Goal: Task Accomplishment & Management: Manage account settings

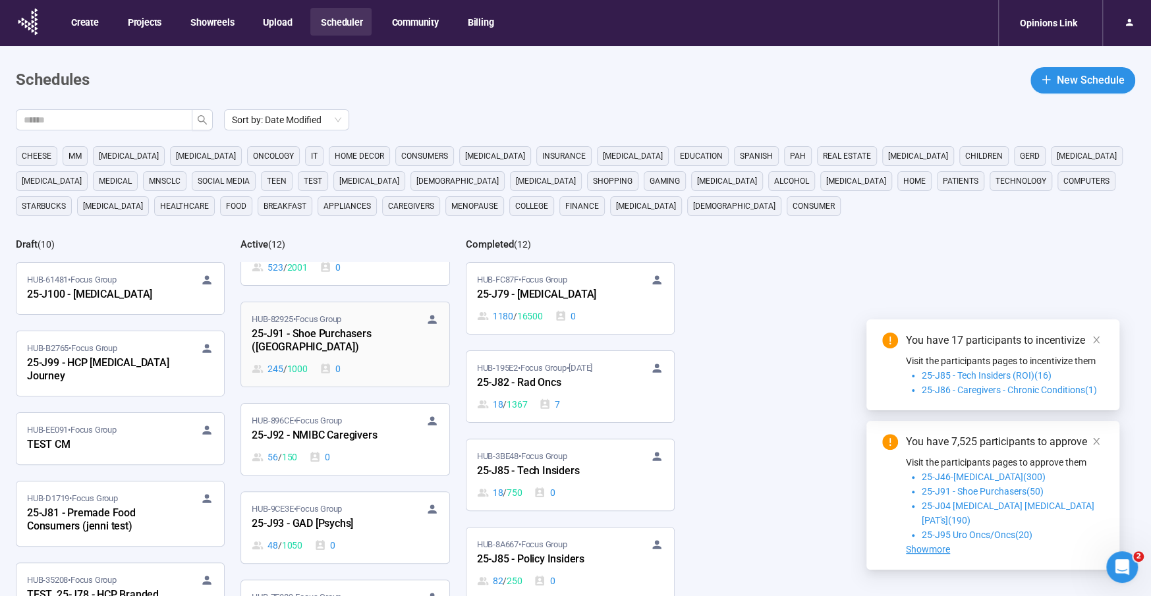
scroll to position [162, 0]
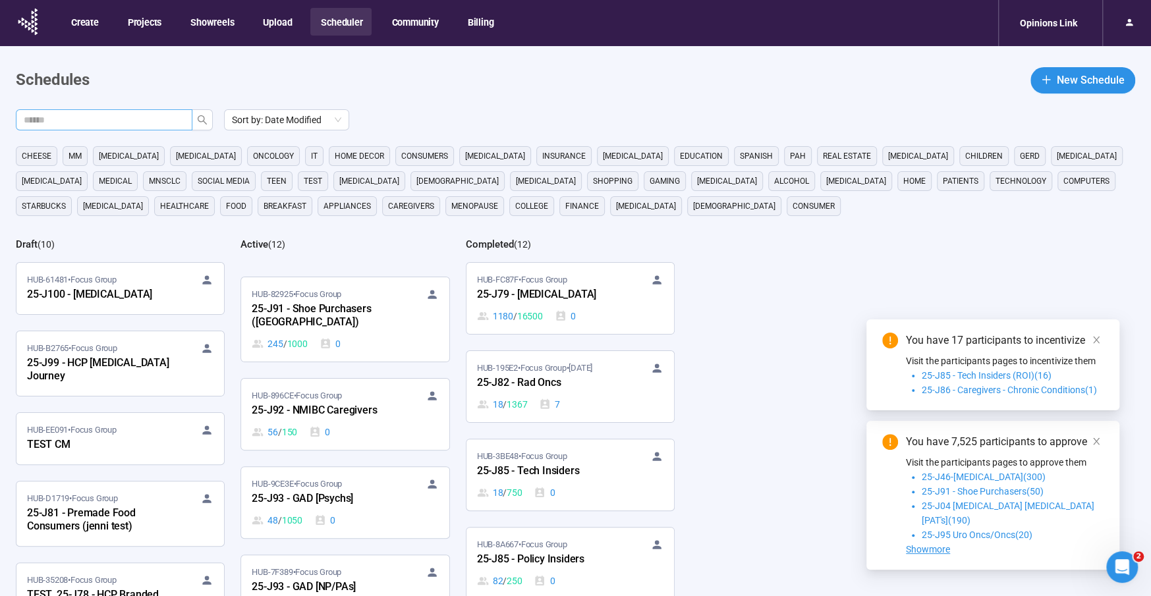
click at [136, 124] on input "text" at bounding box center [99, 120] width 150 height 14
type input "***"
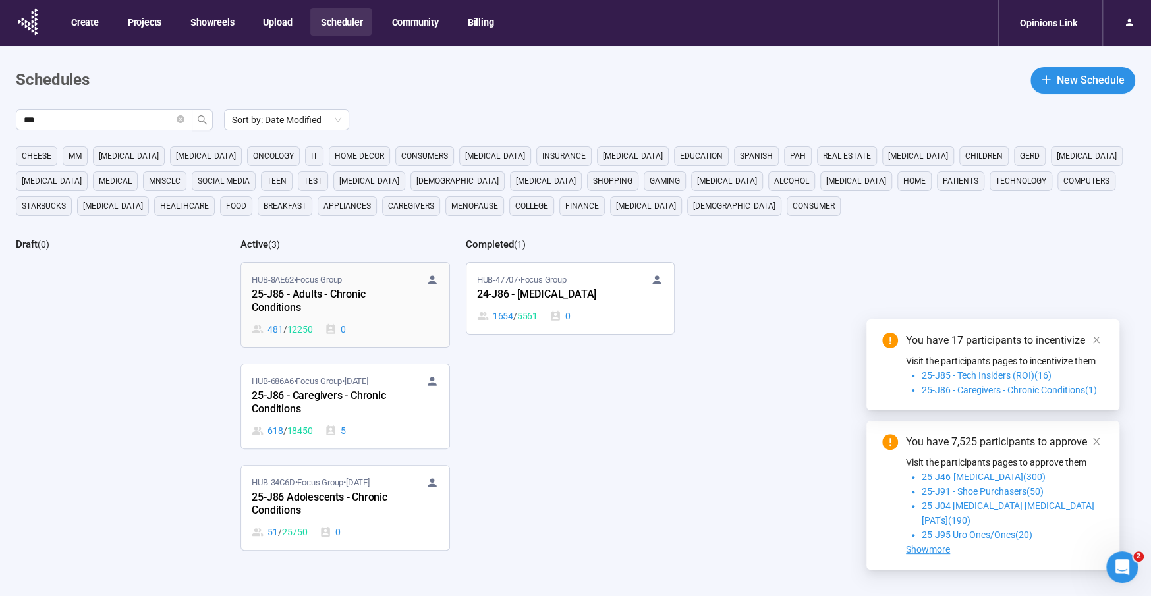
click at [315, 287] on div "25-J86 - Adults - Chronic Conditions" at bounding box center [324, 301] width 145 height 30
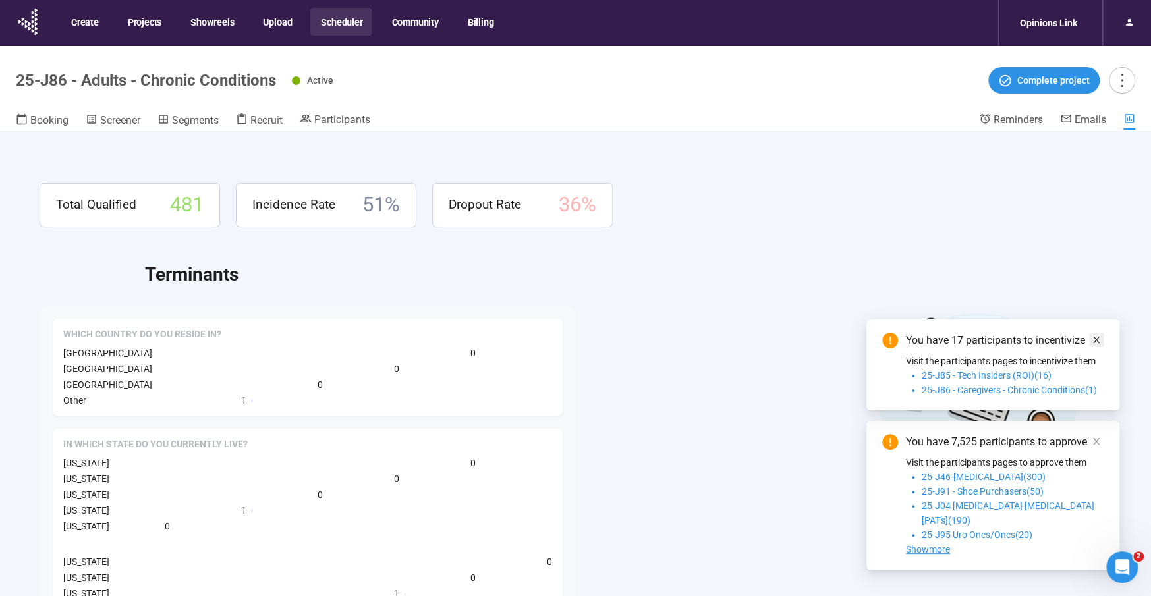
click at [1094, 343] on icon "close" at bounding box center [1096, 340] width 7 height 7
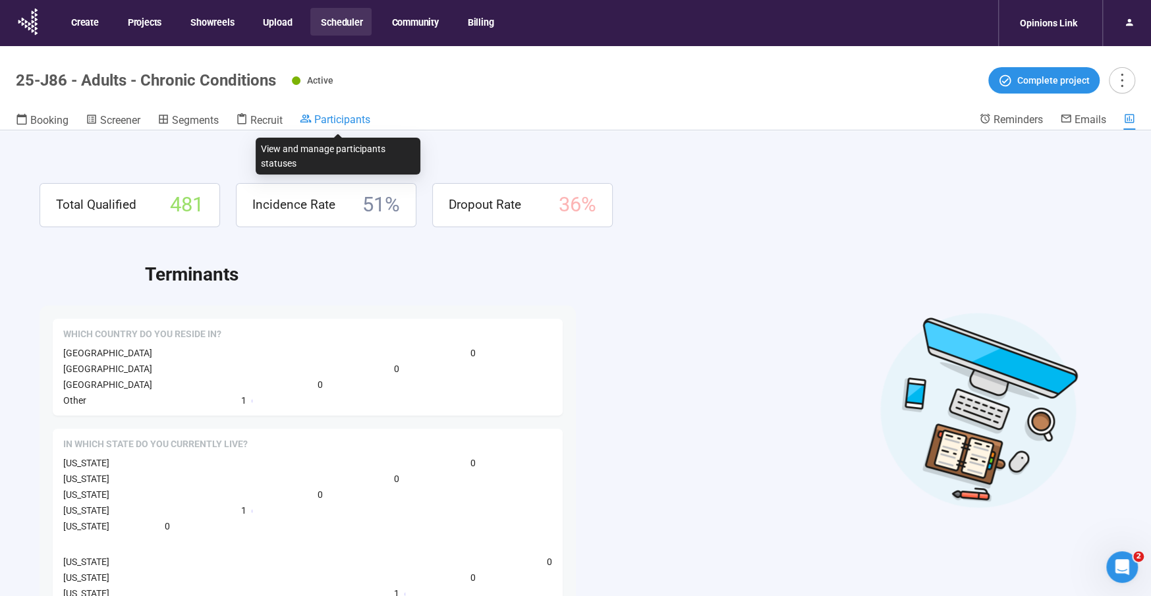
click at [355, 119] on span "Participants" at bounding box center [342, 119] width 56 height 13
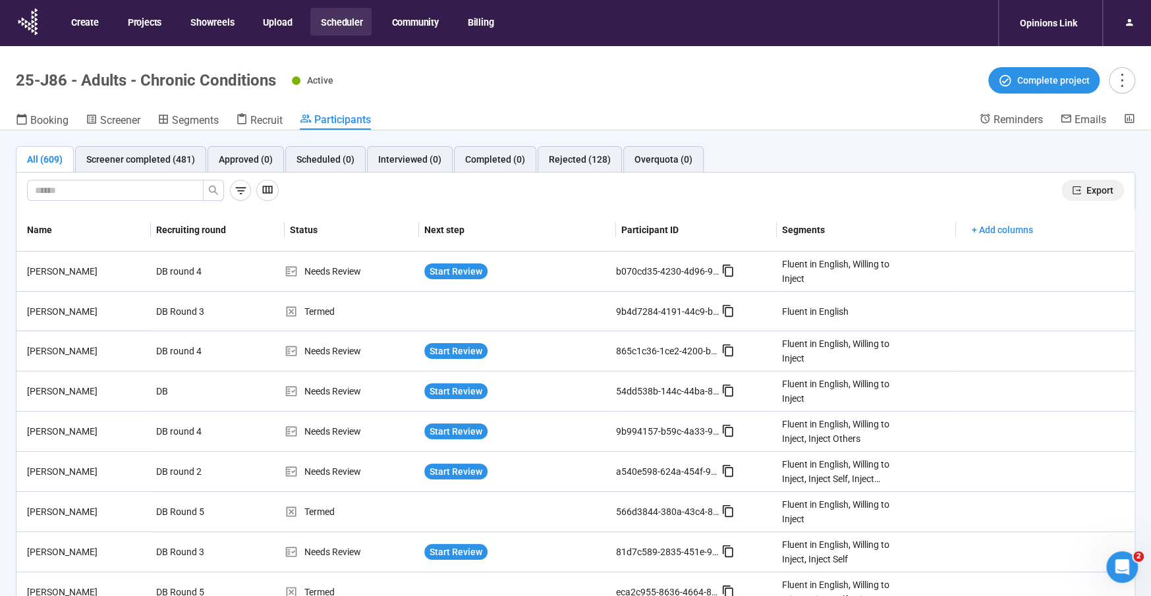
click at [1097, 189] on span "Export" at bounding box center [1099, 190] width 27 height 14
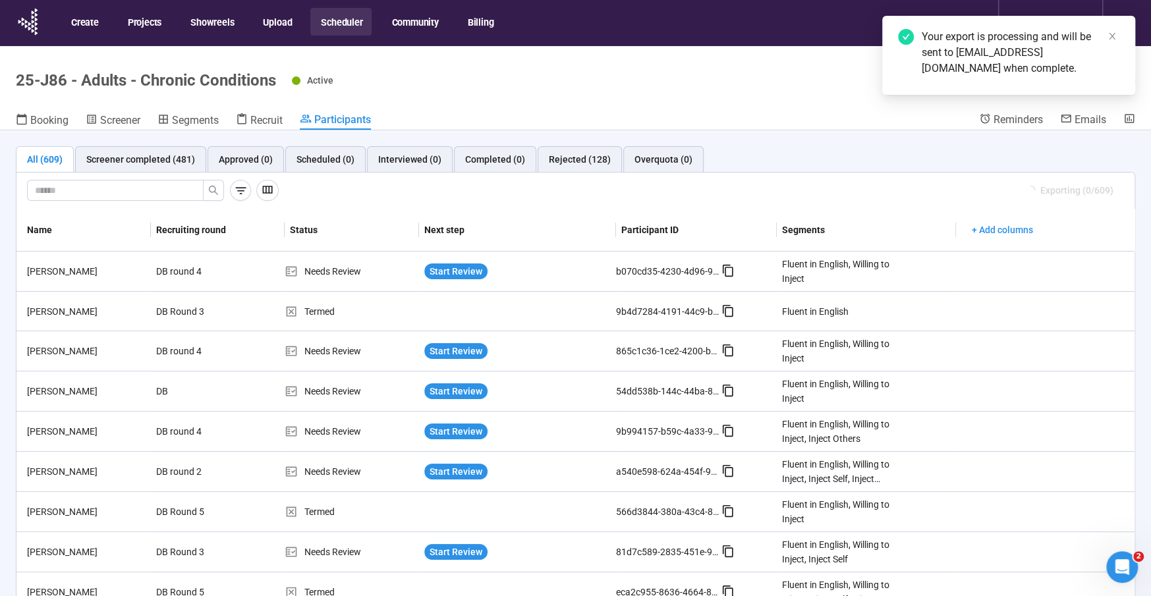
click at [366, 23] on button "Scheduler" at bounding box center [340, 22] width 61 height 28
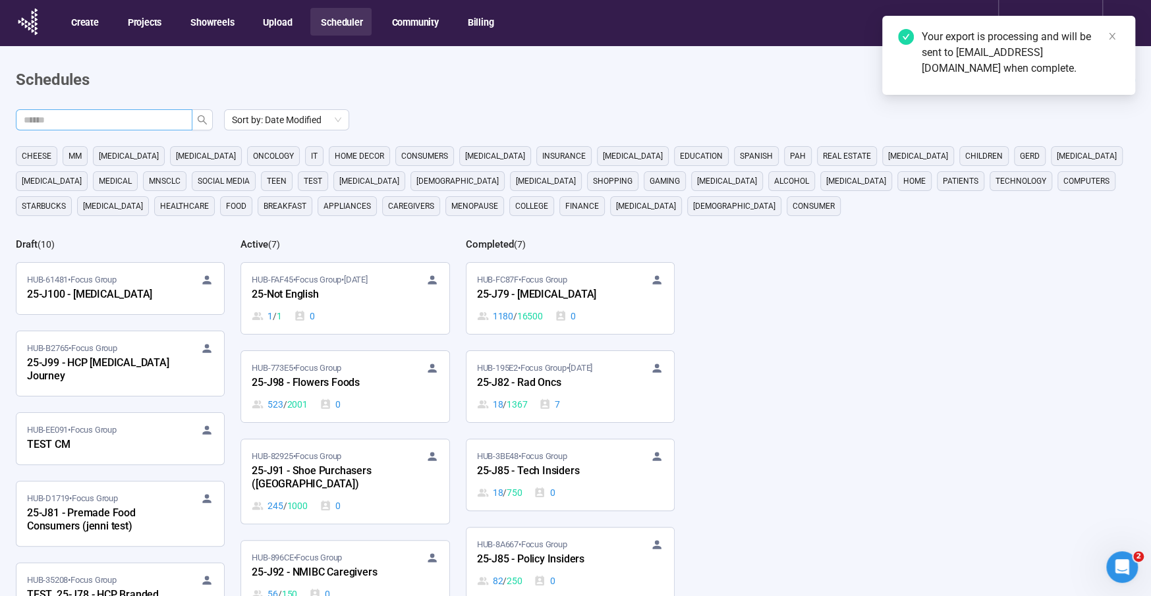
drag, startPoint x: 25, startPoint y: 126, endPoint x: 53, endPoint y: 122, distance: 28.0
click at [29, 126] on span at bounding box center [104, 119] width 176 height 21
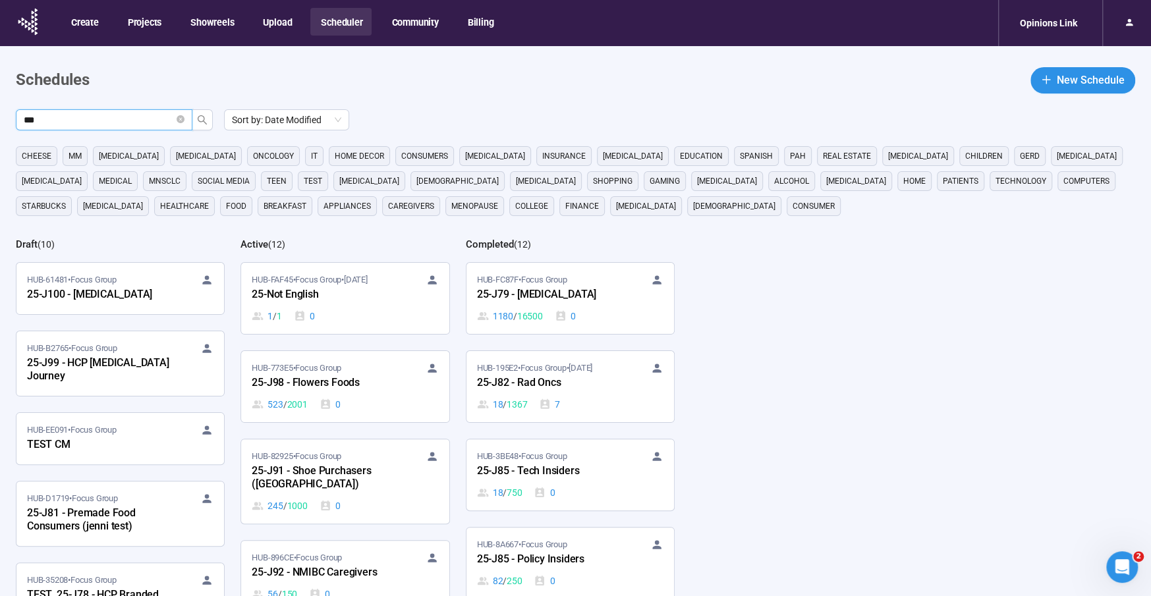
type input "***"
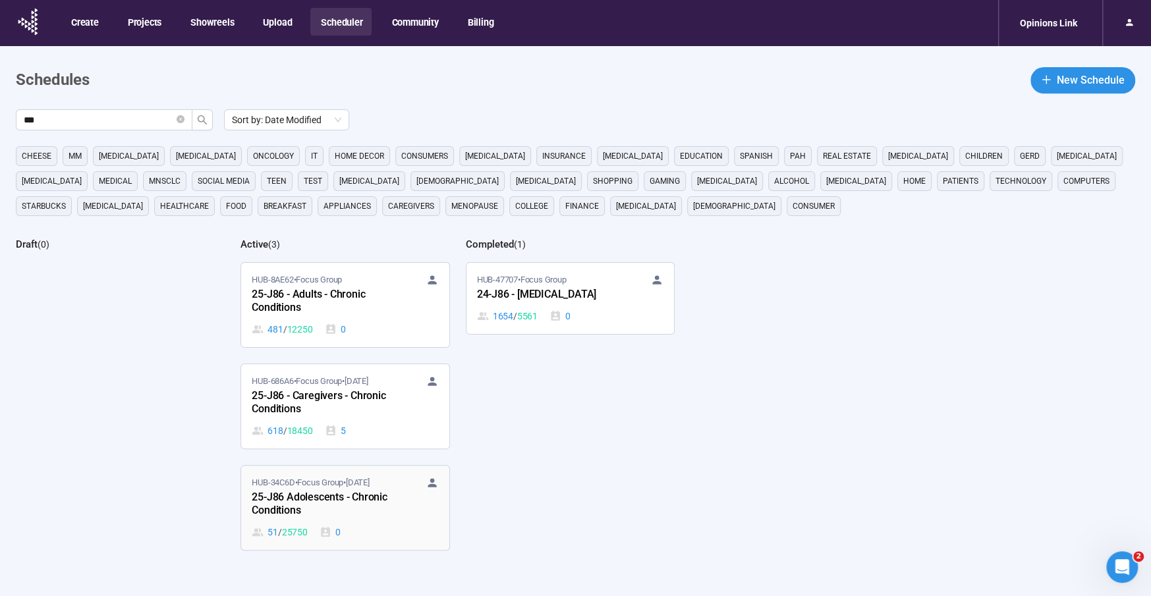
click at [398, 476] on div "HUB-34C6D • Focus Group • [DATE]" at bounding box center [345, 482] width 186 height 13
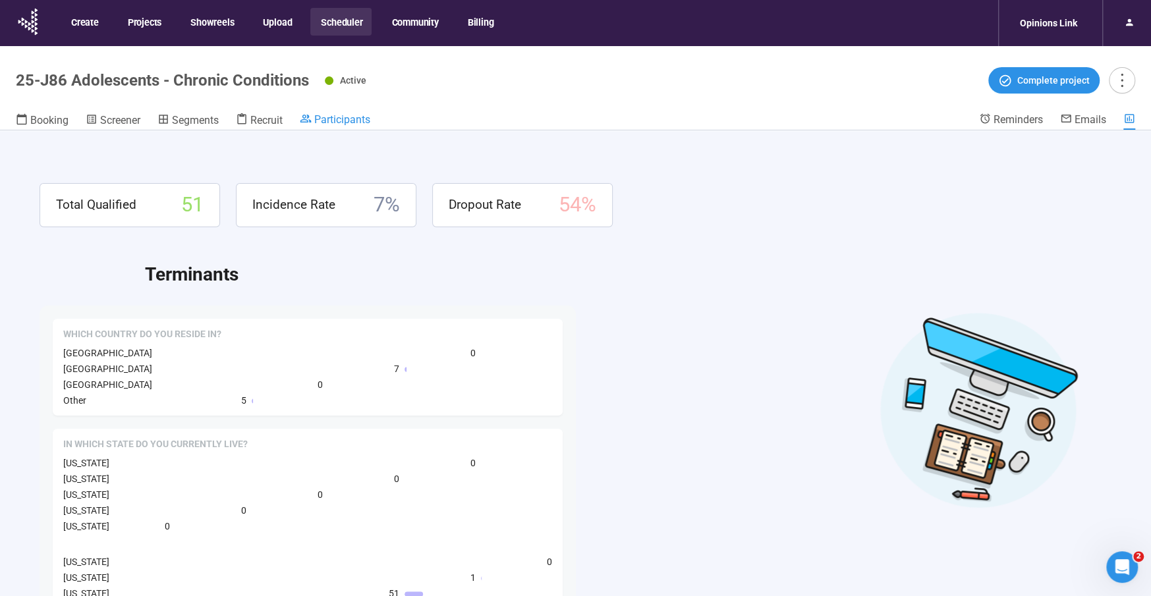
click at [355, 121] on span "Participants" at bounding box center [342, 119] width 56 height 13
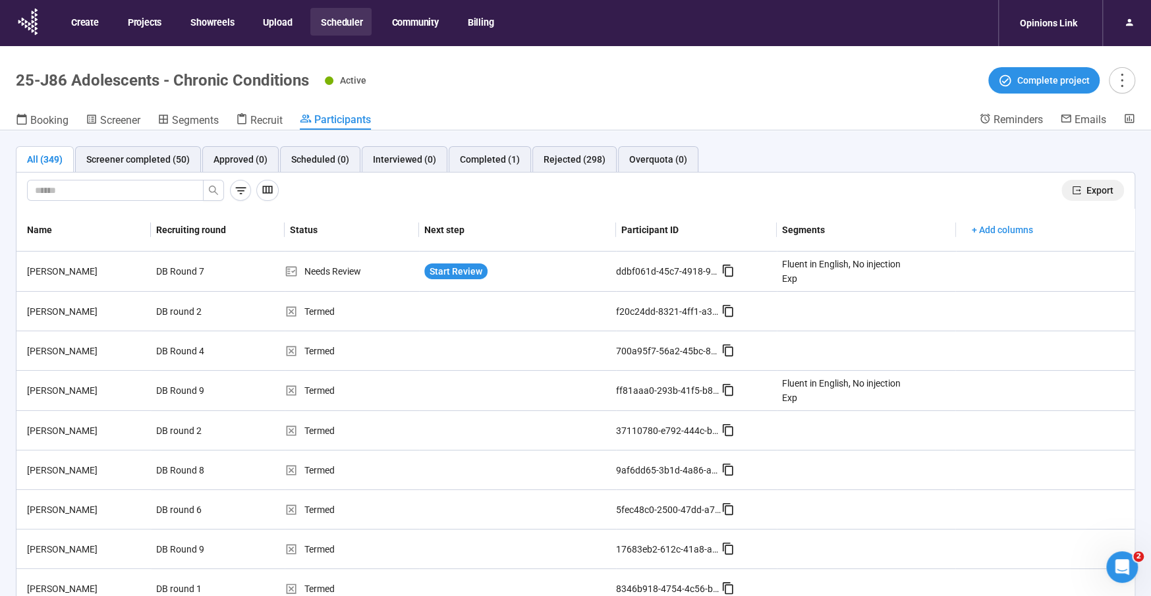
click at [1105, 190] on span "Export" at bounding box center [1099, 190] width 27 height 14
